Goal: Communication & Community: Answer question/provide support

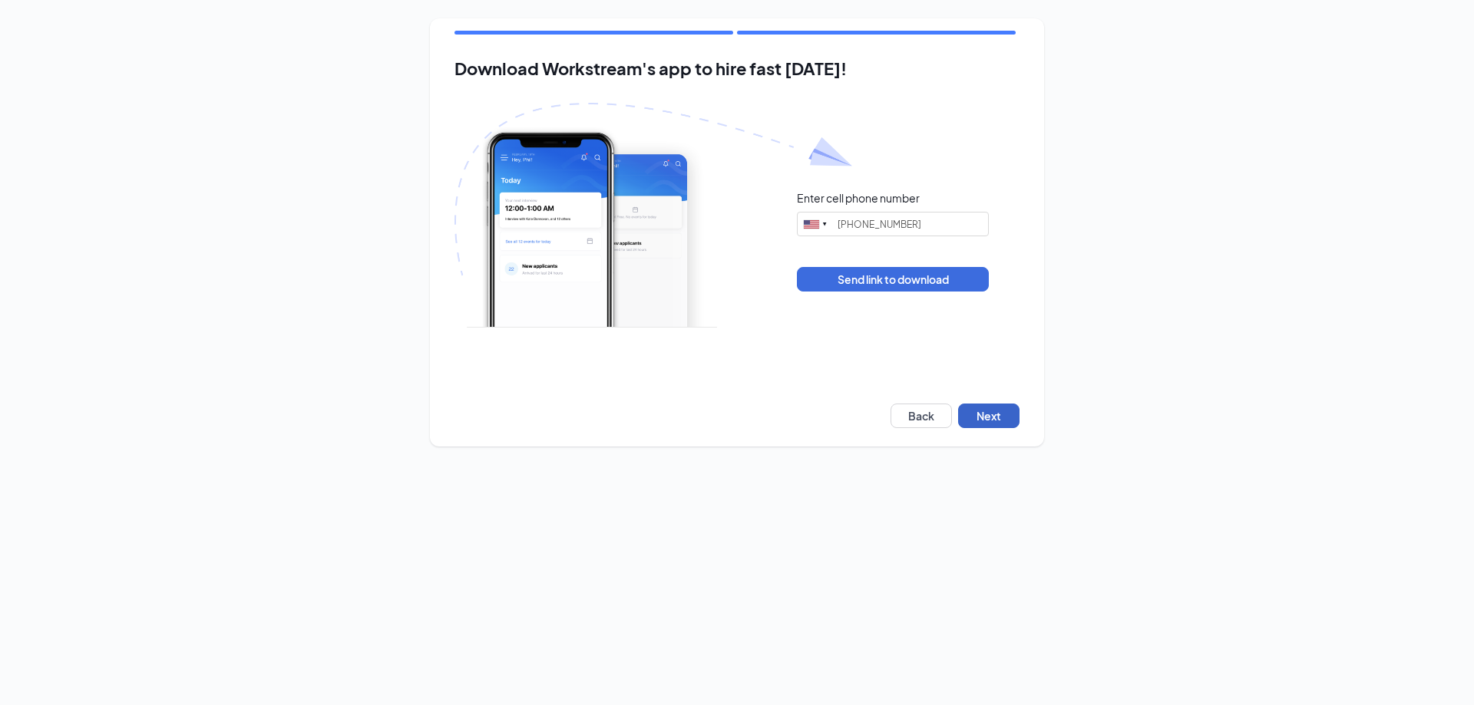
click at [985, 416] on button "Next" at bounding box center [988, 416] width 61 height 25
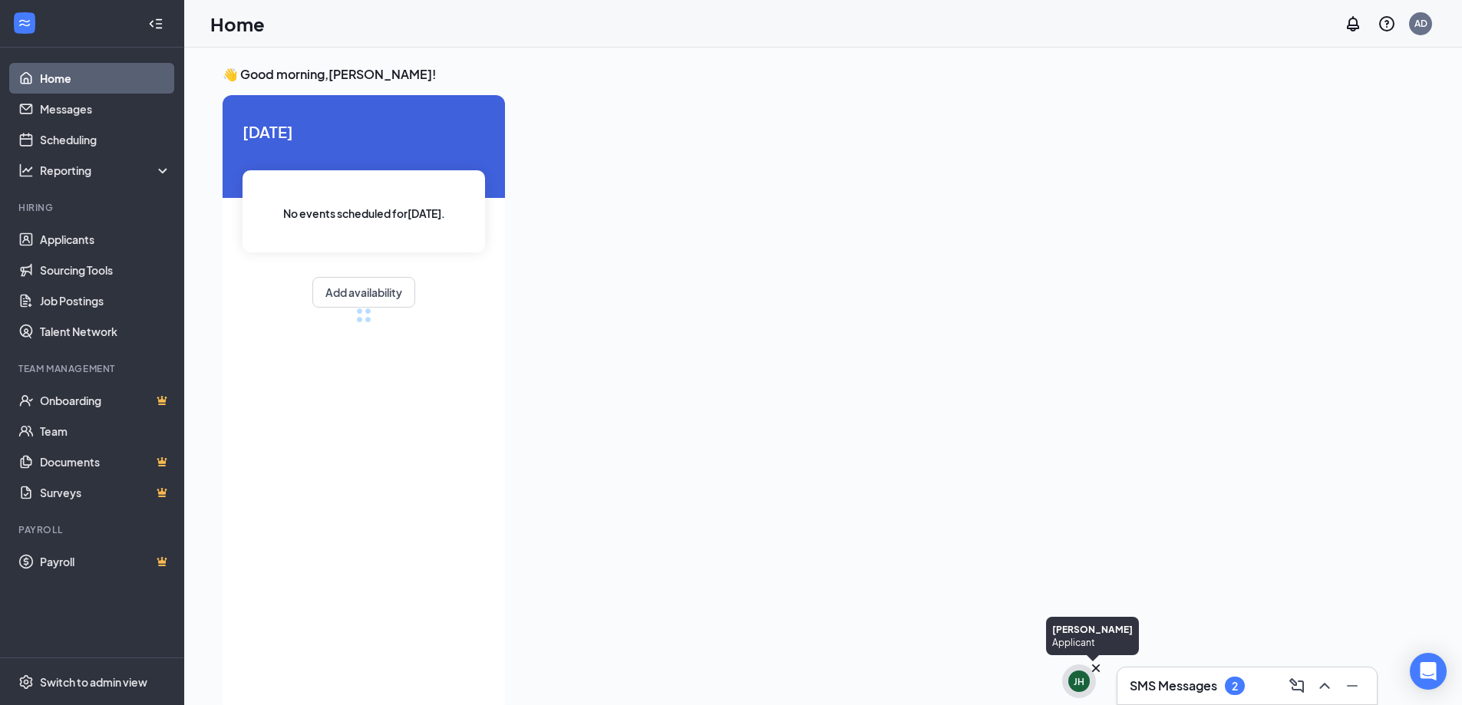
click at [1089, 680] on div "JH" at bounding box center [1079, 681] width 21 height 21
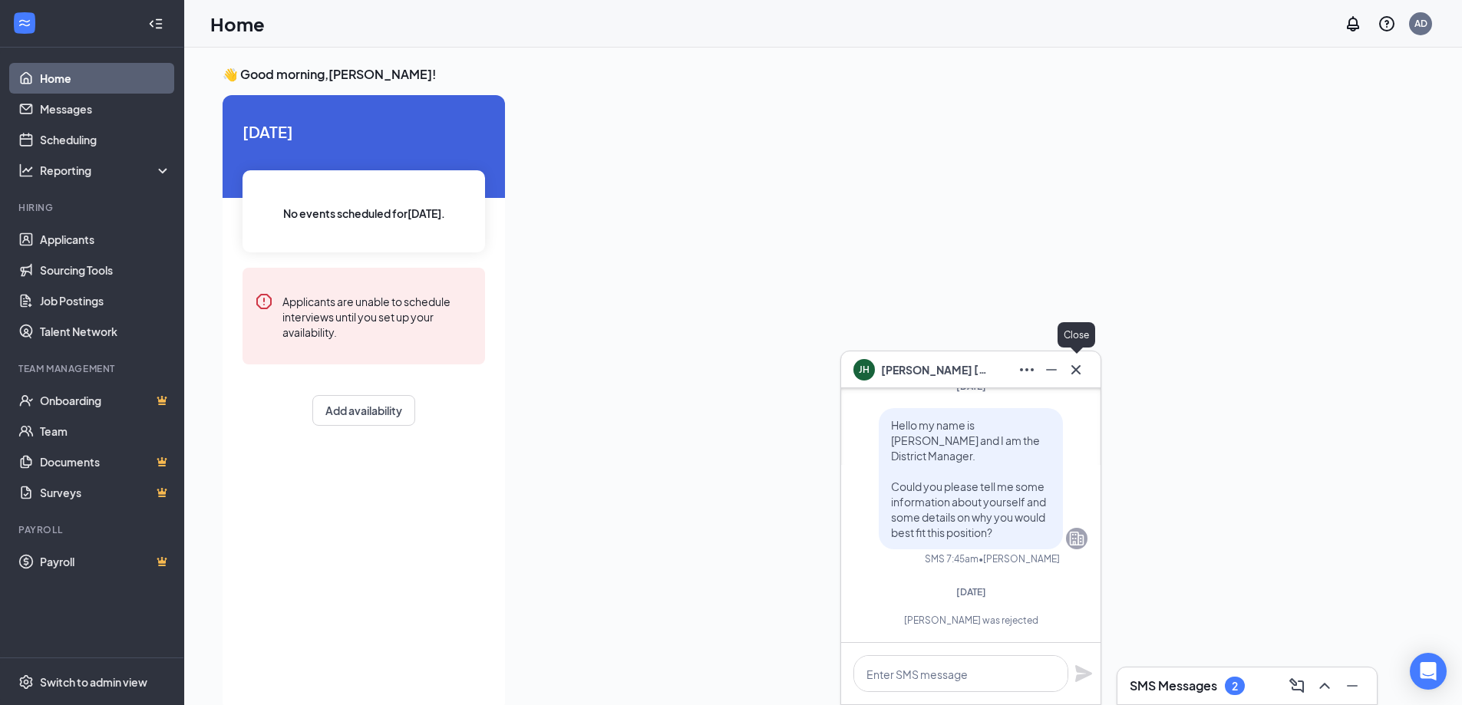
click at [1075, 373] on icon "Cross" at bounding box center [1076, 370] width 18 height 18
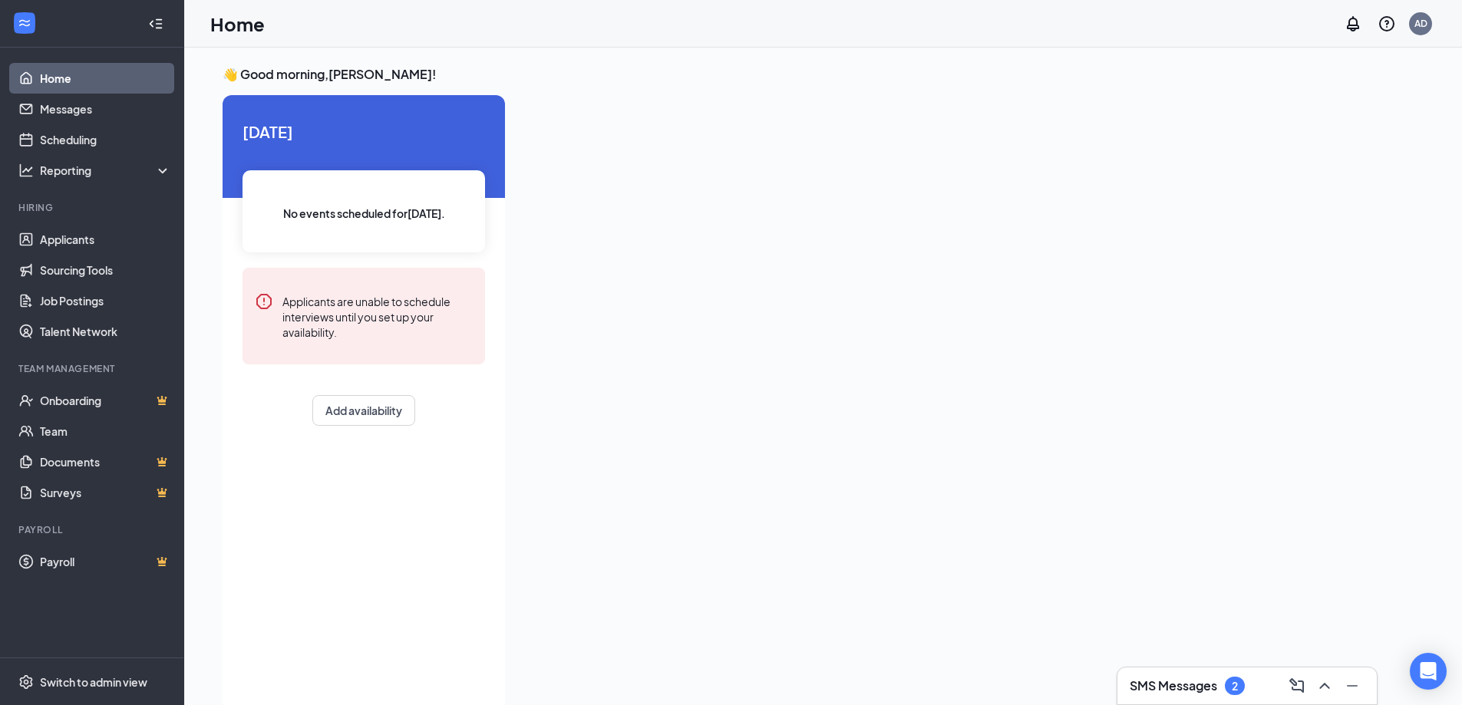
click at [1191, 704] on div "SMS Messages 2" at bounding box center [1247, 686] width 259 height 37
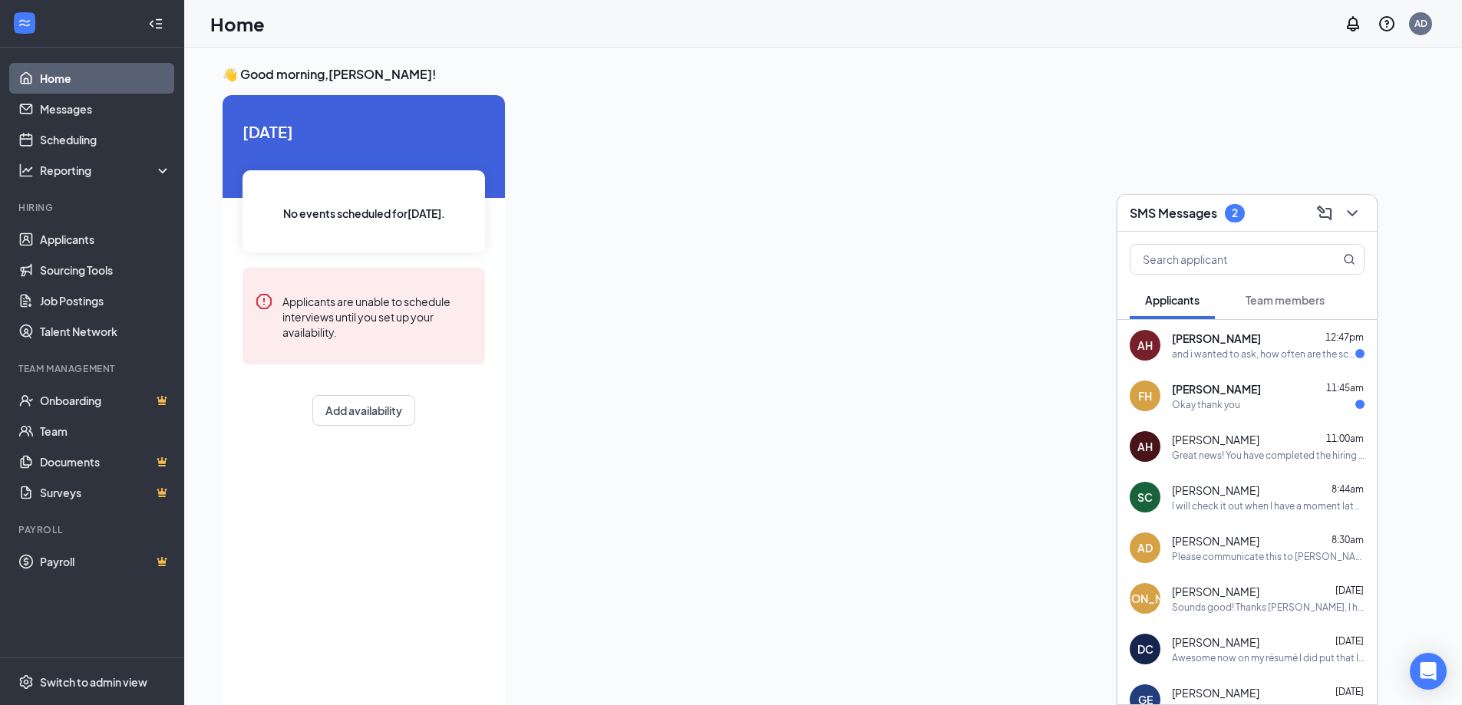
click at [1223, 358] on div "and i wanted to ask, how often are the schedules published, and is it possible …" at bounding box center [1263, 354] width 183 height 13
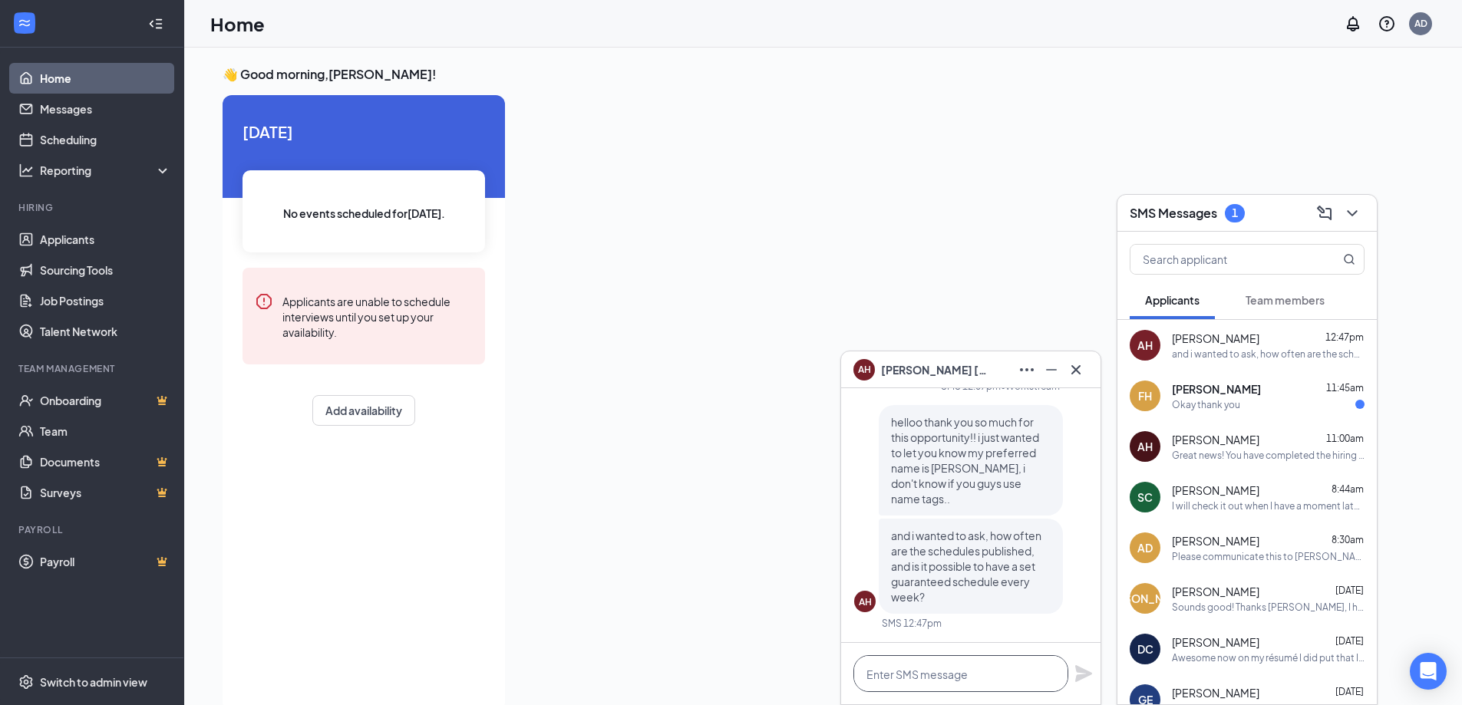
click at [915, 673] on textarea at bounding box center [961, 674] width 215 height 37
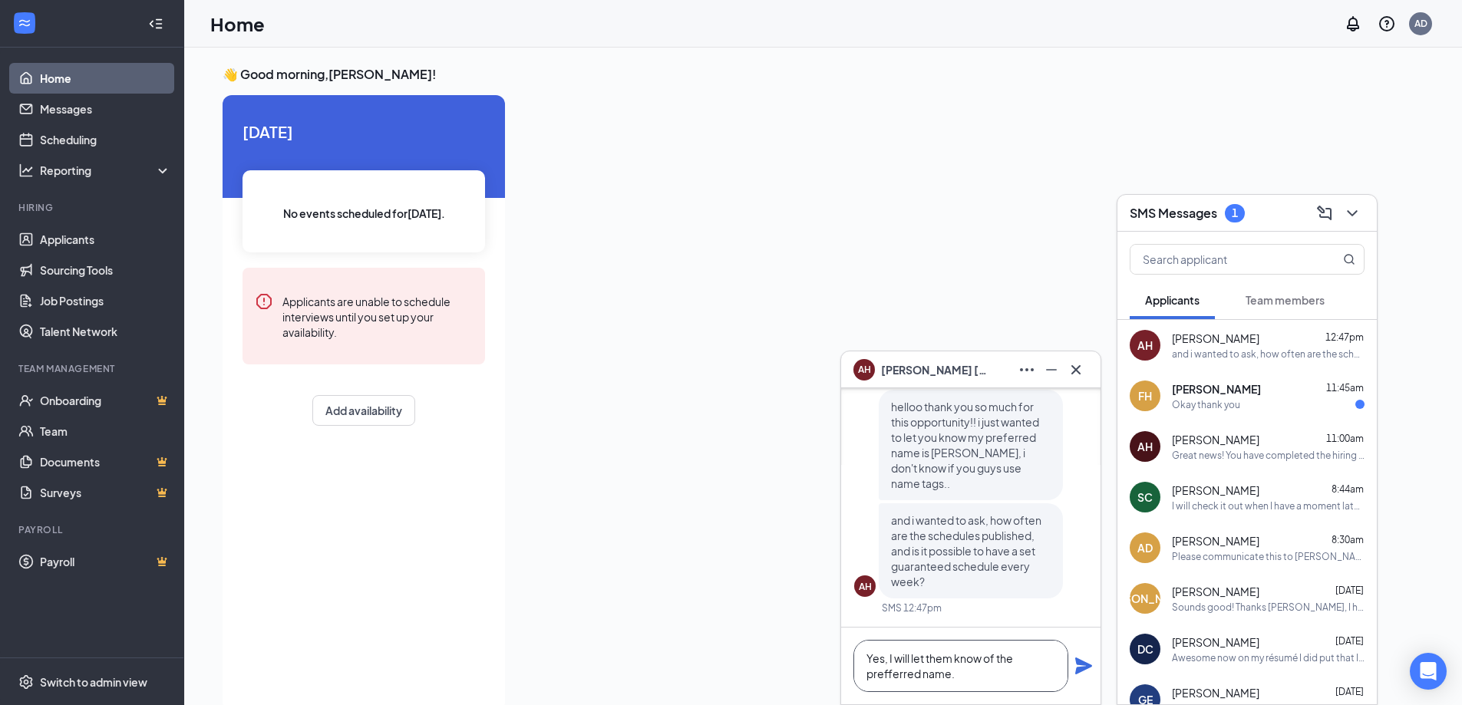
click at [902, 675] on textarea "Yes, I will let them know of the prefferred name." at bounding box center [961, 666] width 215 height 52
click at [980, 670] on textarea "Yes, I will let them know of the preffered name." at bounding box center [961, 666] width 215 height 52
click at [890, 676] on textarea "Yes, I will let them know of the preffered name." at bounding box center [961, 666] width 215 height 52
click at [972, 676] on textarea "Yes, I will let them know of the prefered name." at bounding box center [961, 666] width 215 height 52
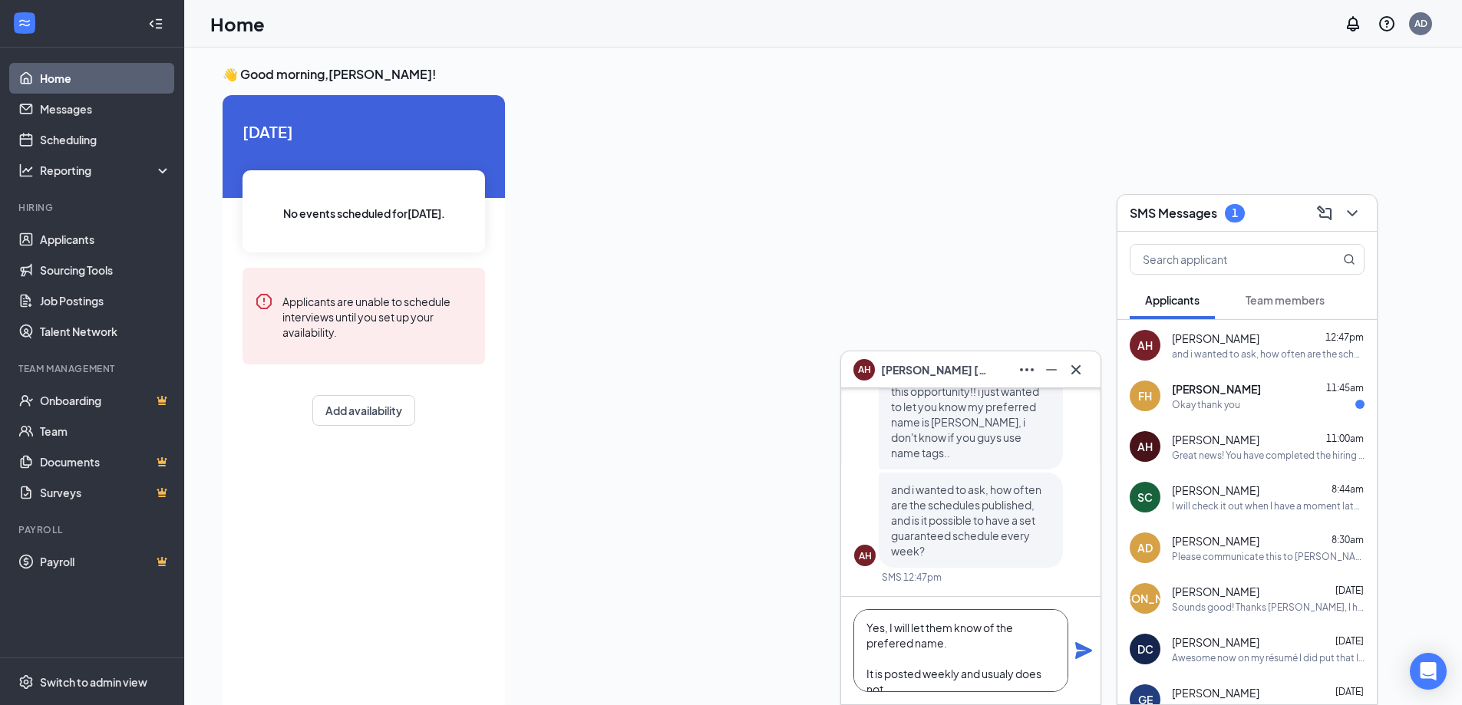
scroll to position [16, 0]
type textarea "Yes, I will let them know of the prefered name. It is posted weekly and usualy …"
click at [1080, 647] on icon "Plane" at bounding box center [1083, 650] width 17 height 17
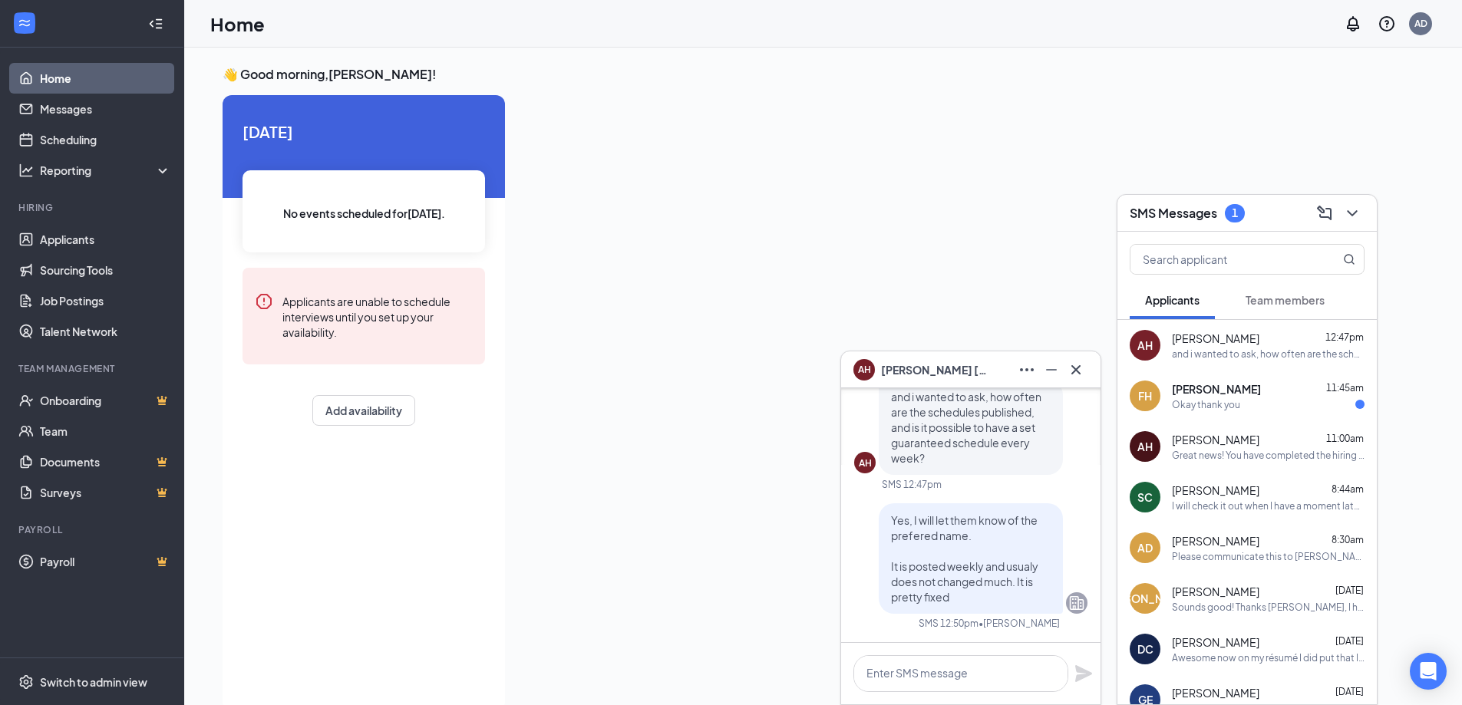
scroll to position [0, 0]
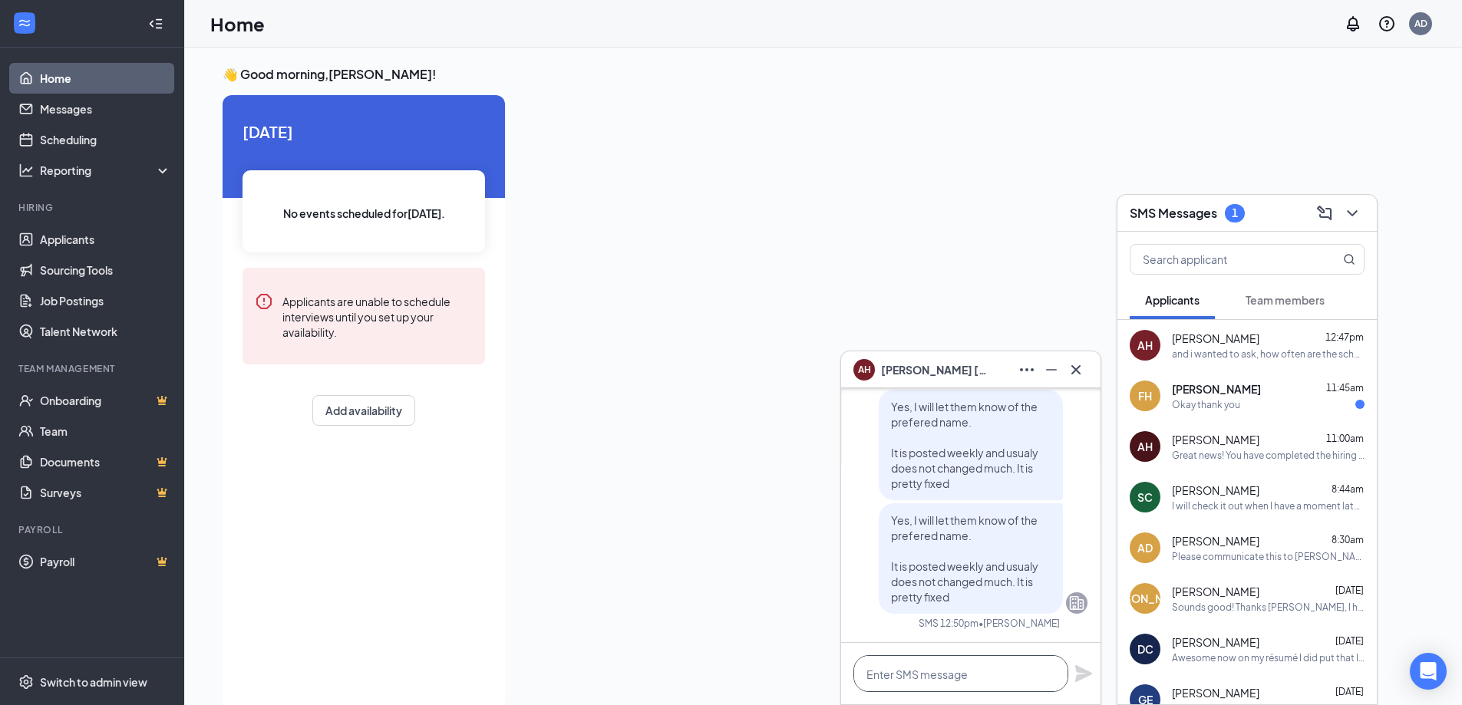
click at [945, 680] on textarea at bounding box center [961, 674] width 215 height 37
type textarea "O"
click at [922, 690] on textarea at bounding box center [961, 674] width 215 height 37
